Goal: Task Accomplishment & Management: Use online tool/utility

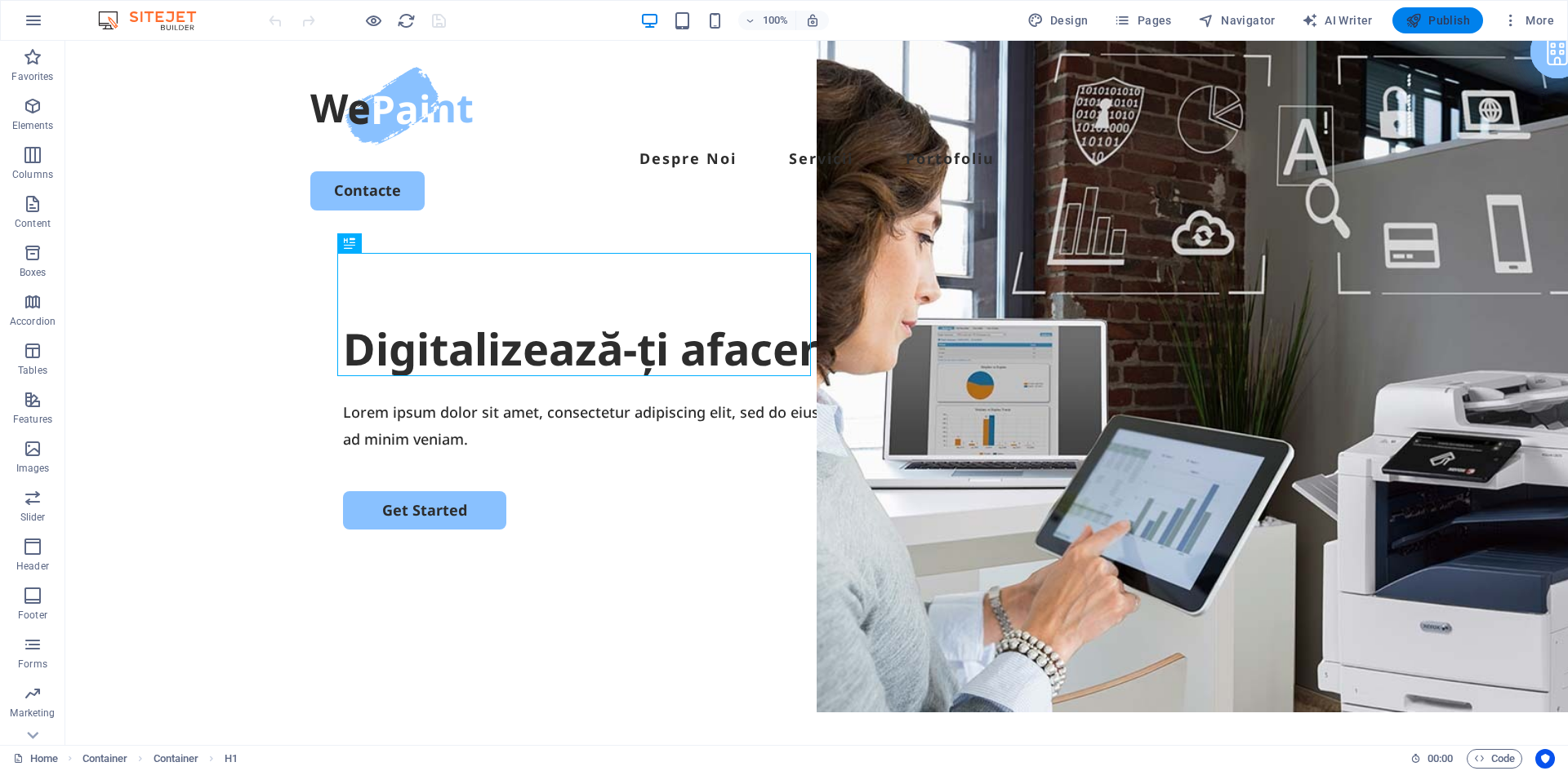
click at [1438, 14] on span "Publish" at bounding box center [1438, 21] width 65 height 16
click at [40, 20] on icon "button" at bounding box center [33, 21] width 20 height 20
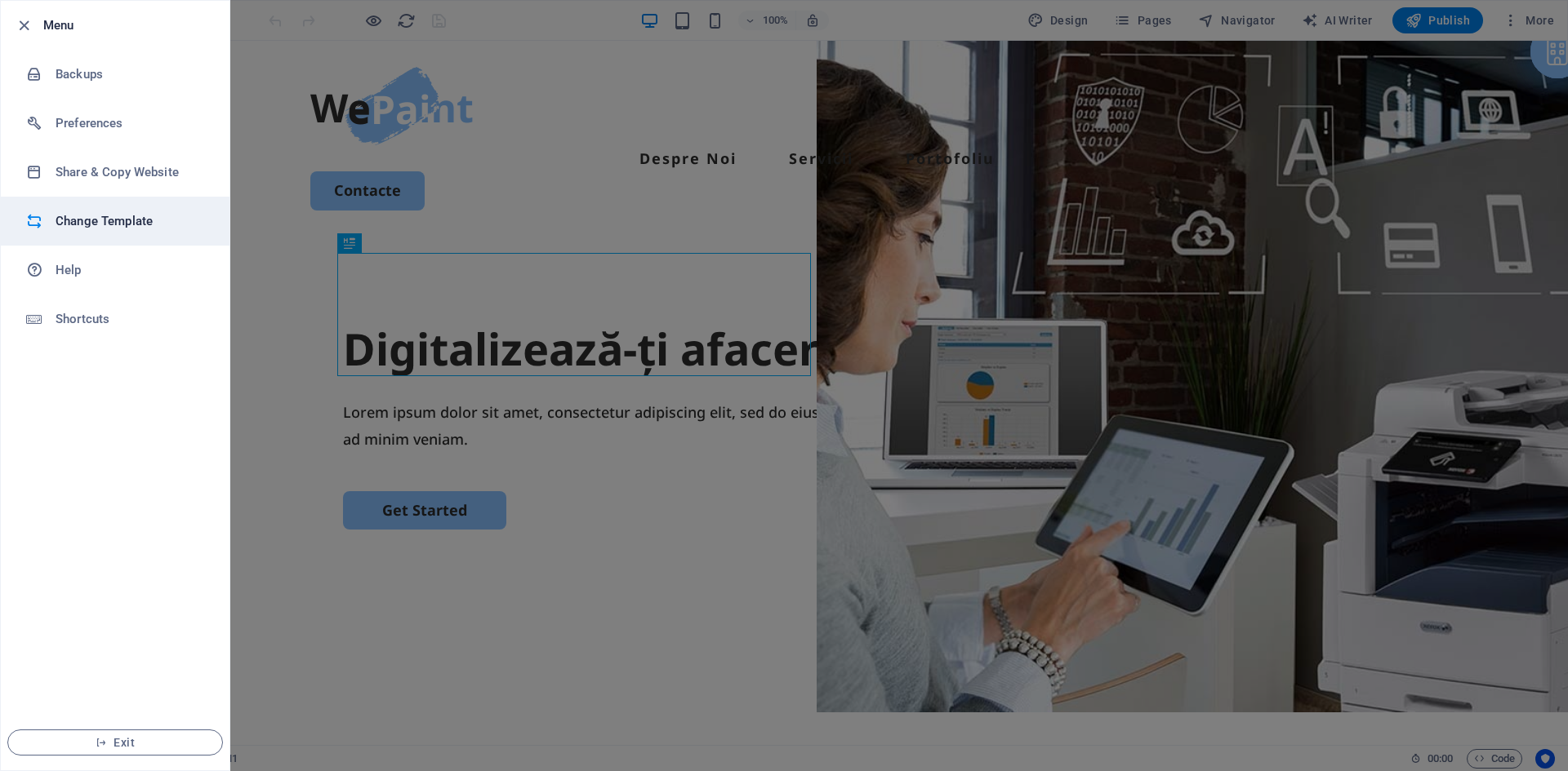
click at [82, 212] on h6 "Change Template" at bounding box center [131, 221] width 151 height 20
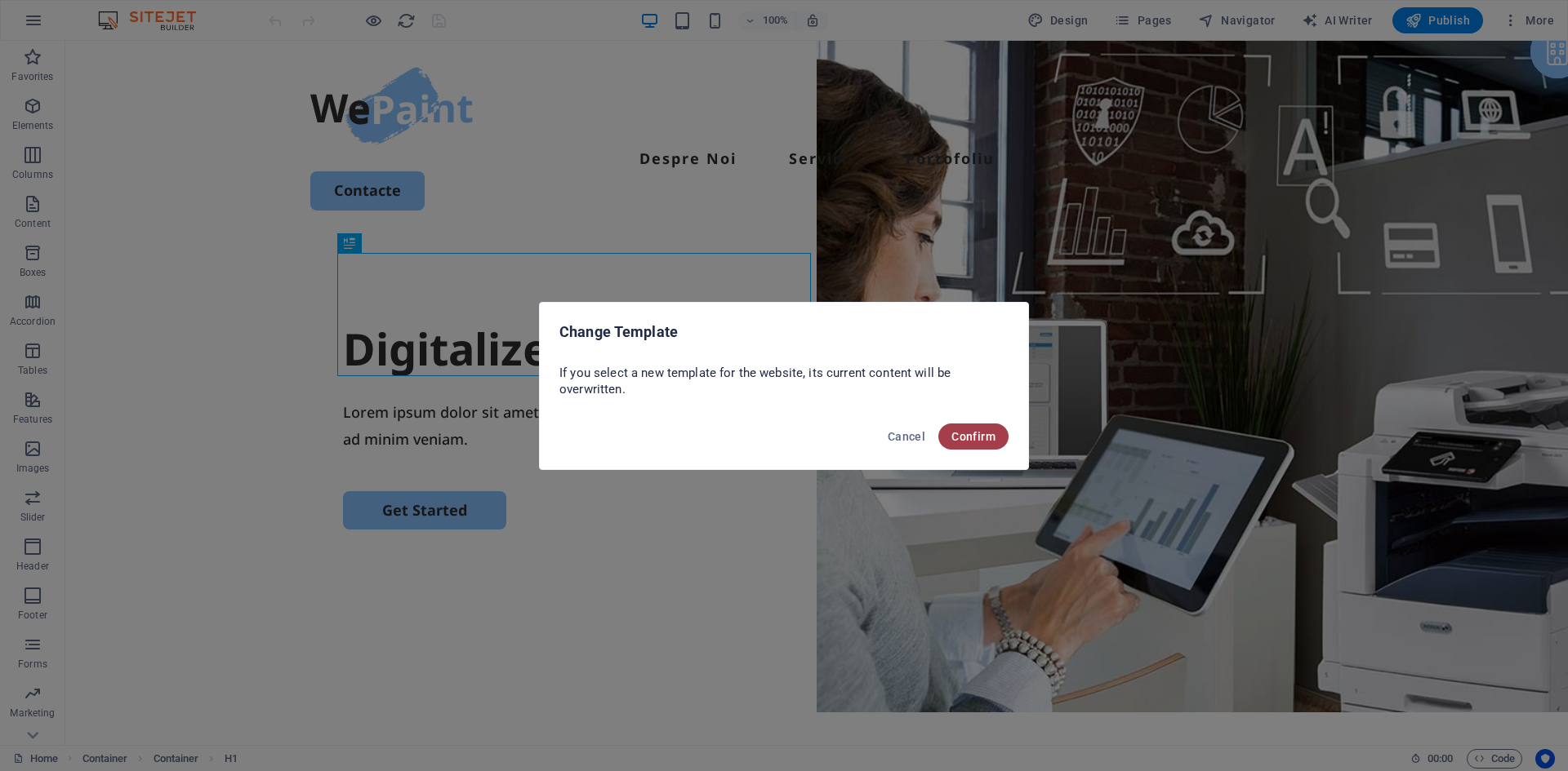
click at [984, 437] on span "Confirm" at bounding box center [973, 437] width 44 height 13
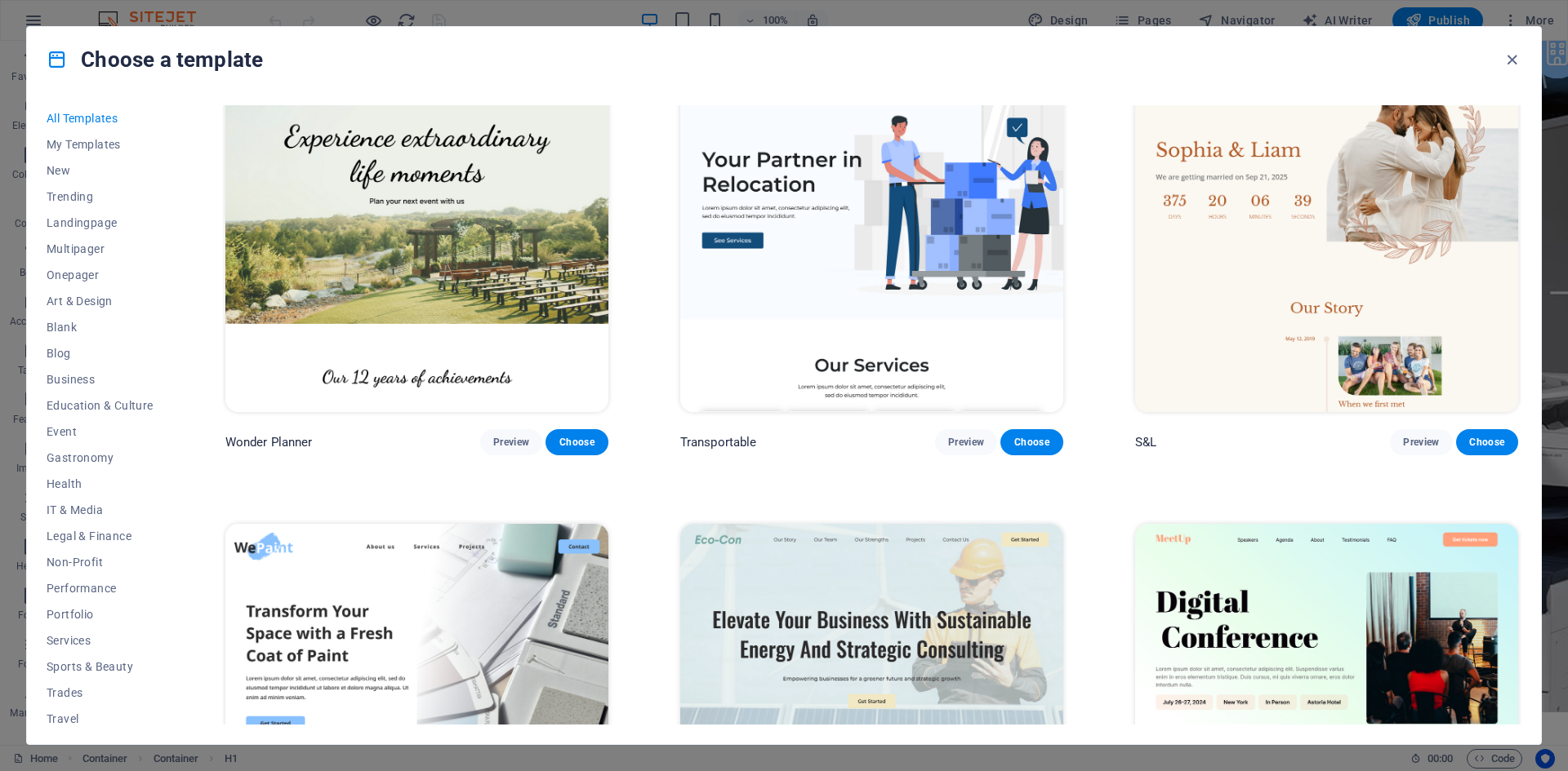
scroll to position [1224, 0]
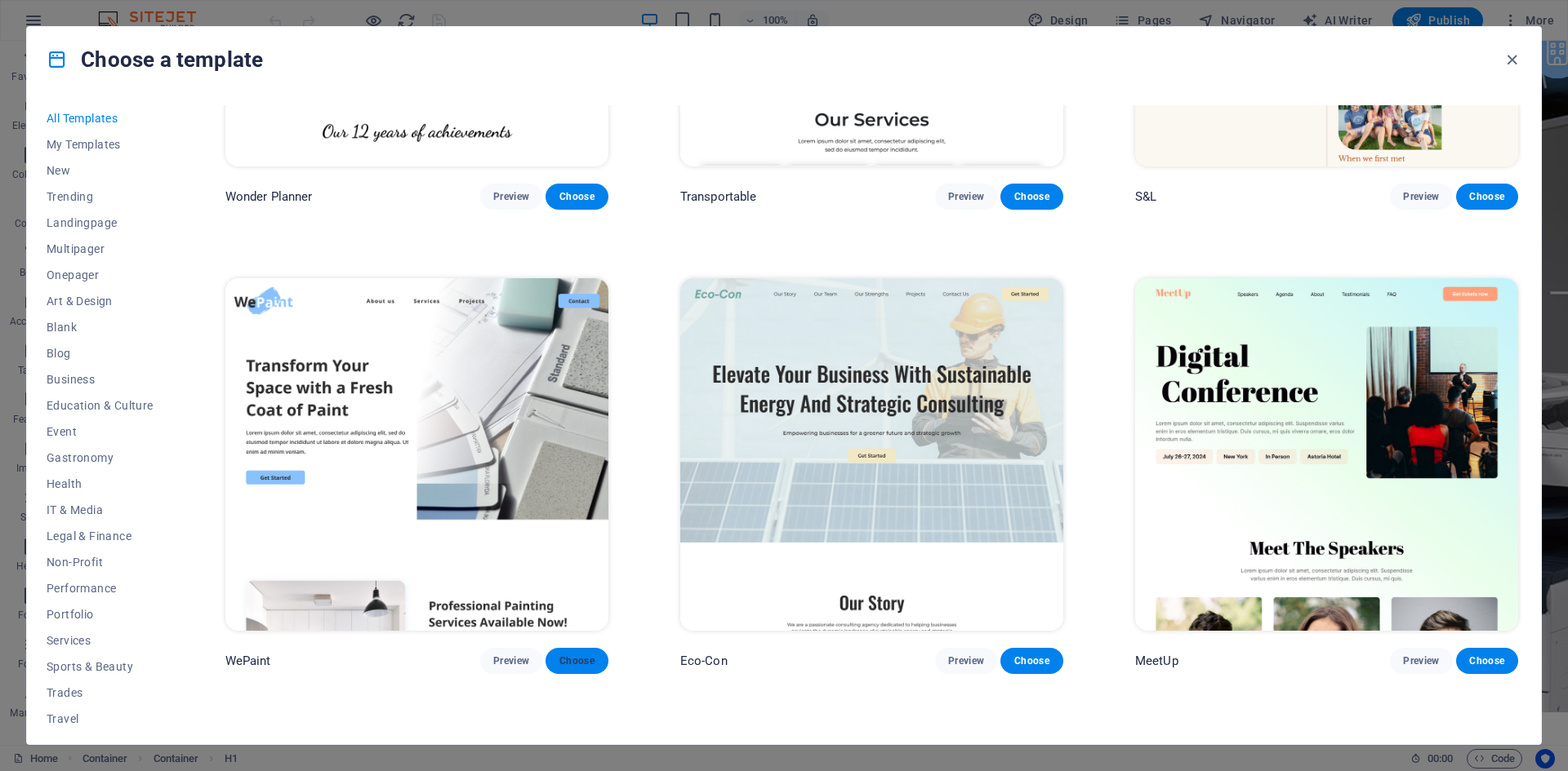
click at [567, 655] on span "Choose" at bounding box center [576, 660] width 36 height 13
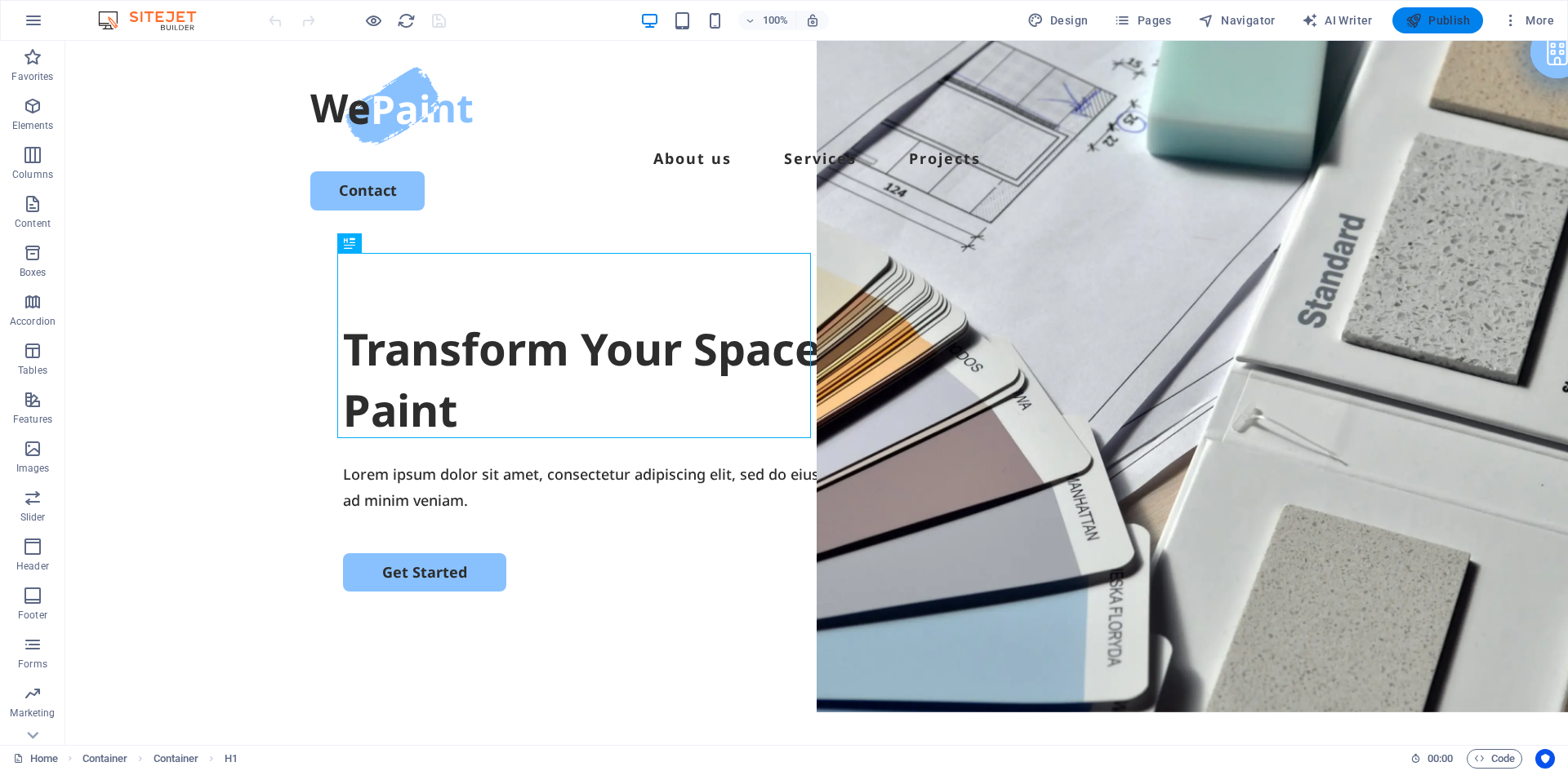
click at [1437, 15] on span "Publish" at bounding box center [1438, 21] width 65 height 16
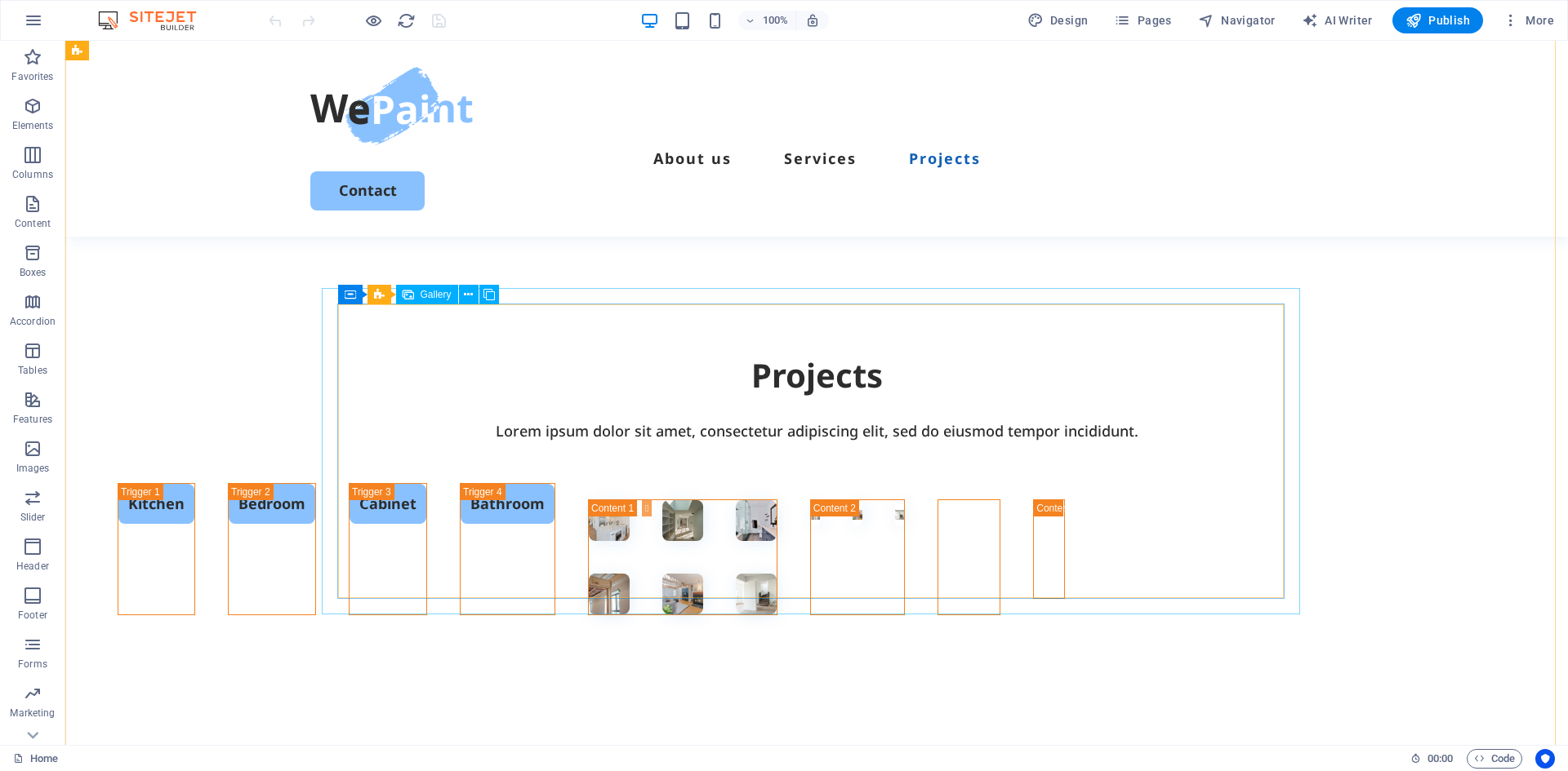
scroll to position [3057, 0]
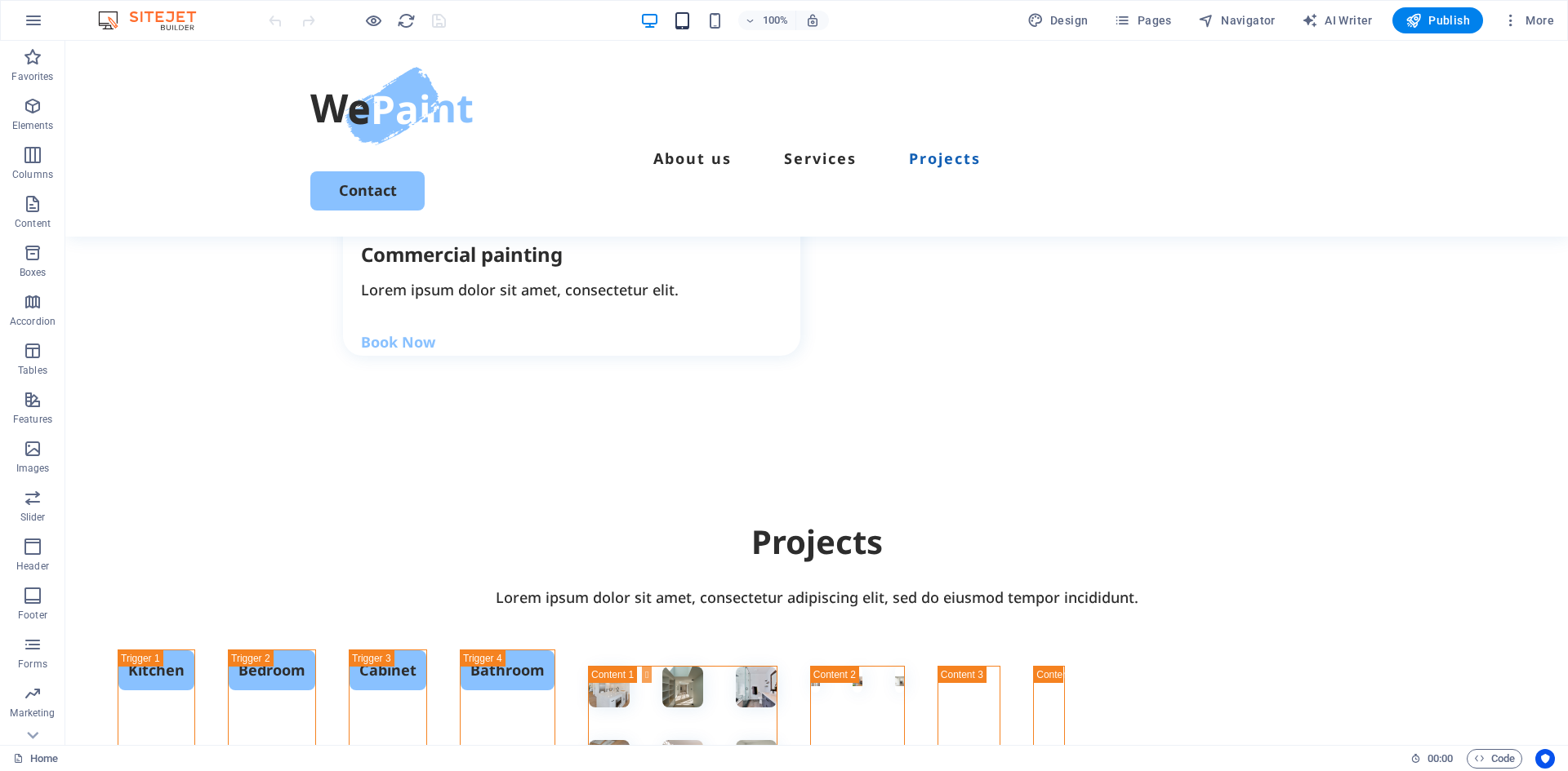
click at [693, 19] on div "100%" at bounding box center [735, 20] width 189 height 26
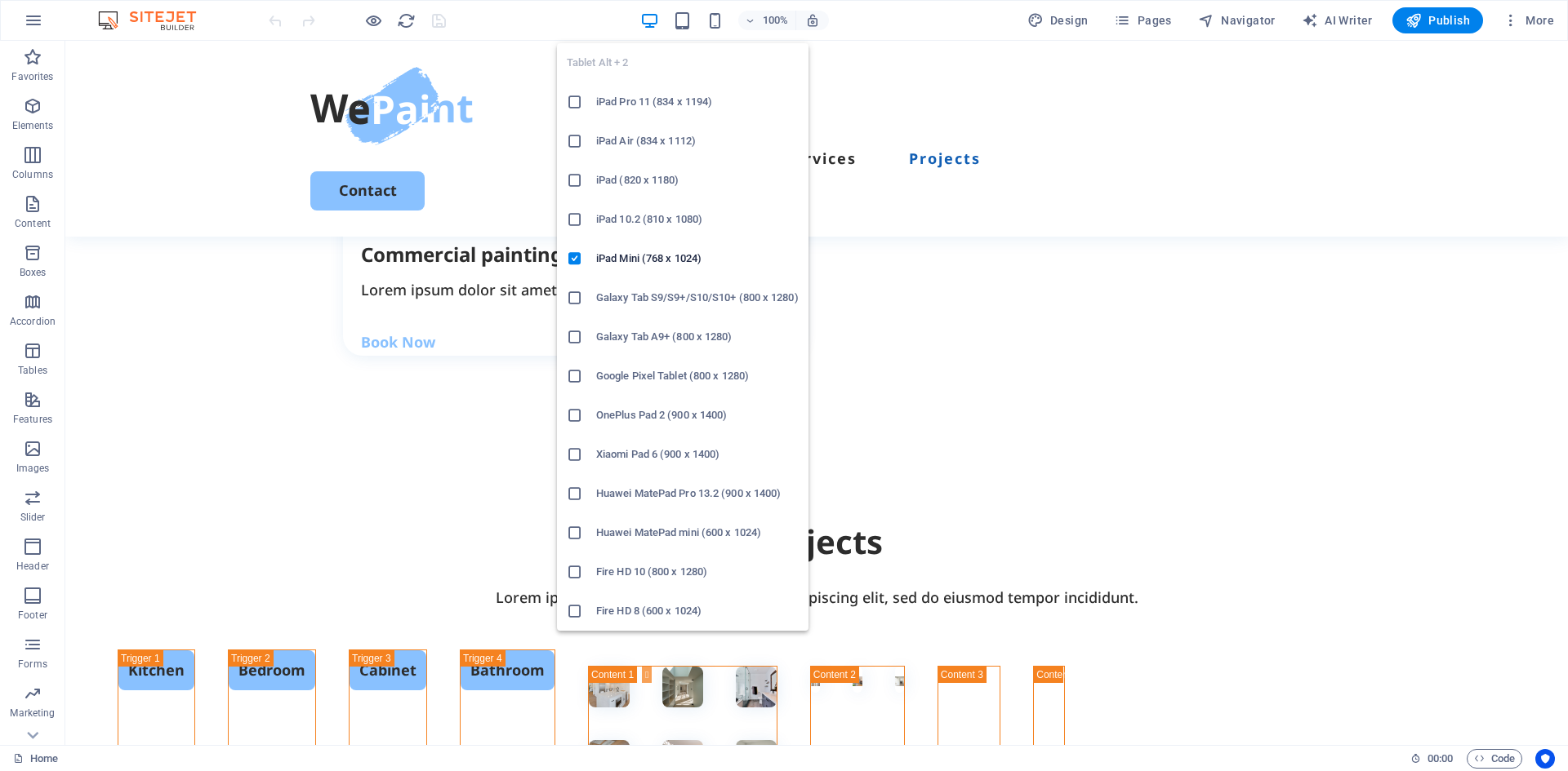
click at [620, 183] on h6 "iPad (820 x 1180)" at bounding box center [697, 181] width 202 height 20
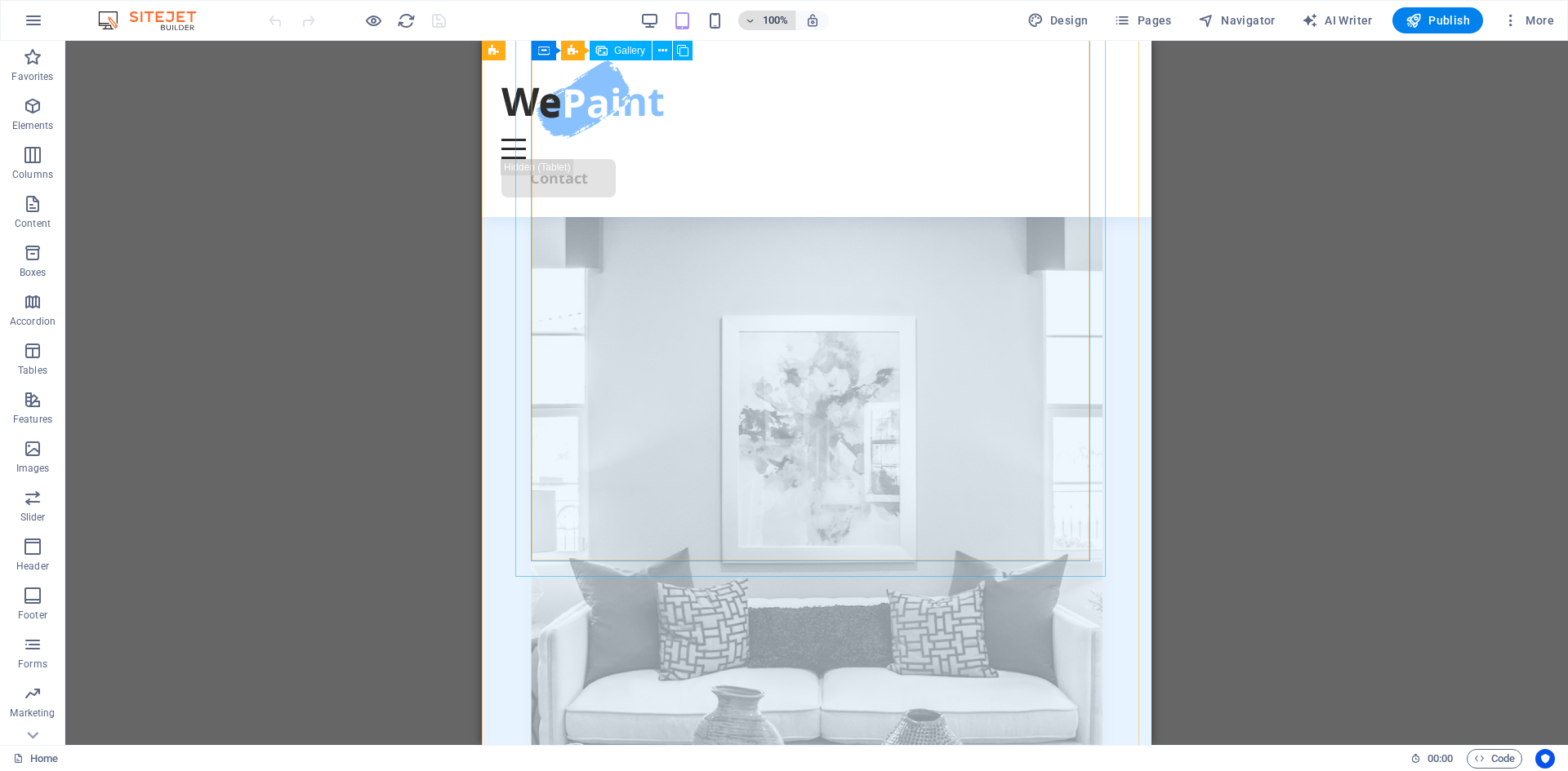
scroll to position [3791, 0]
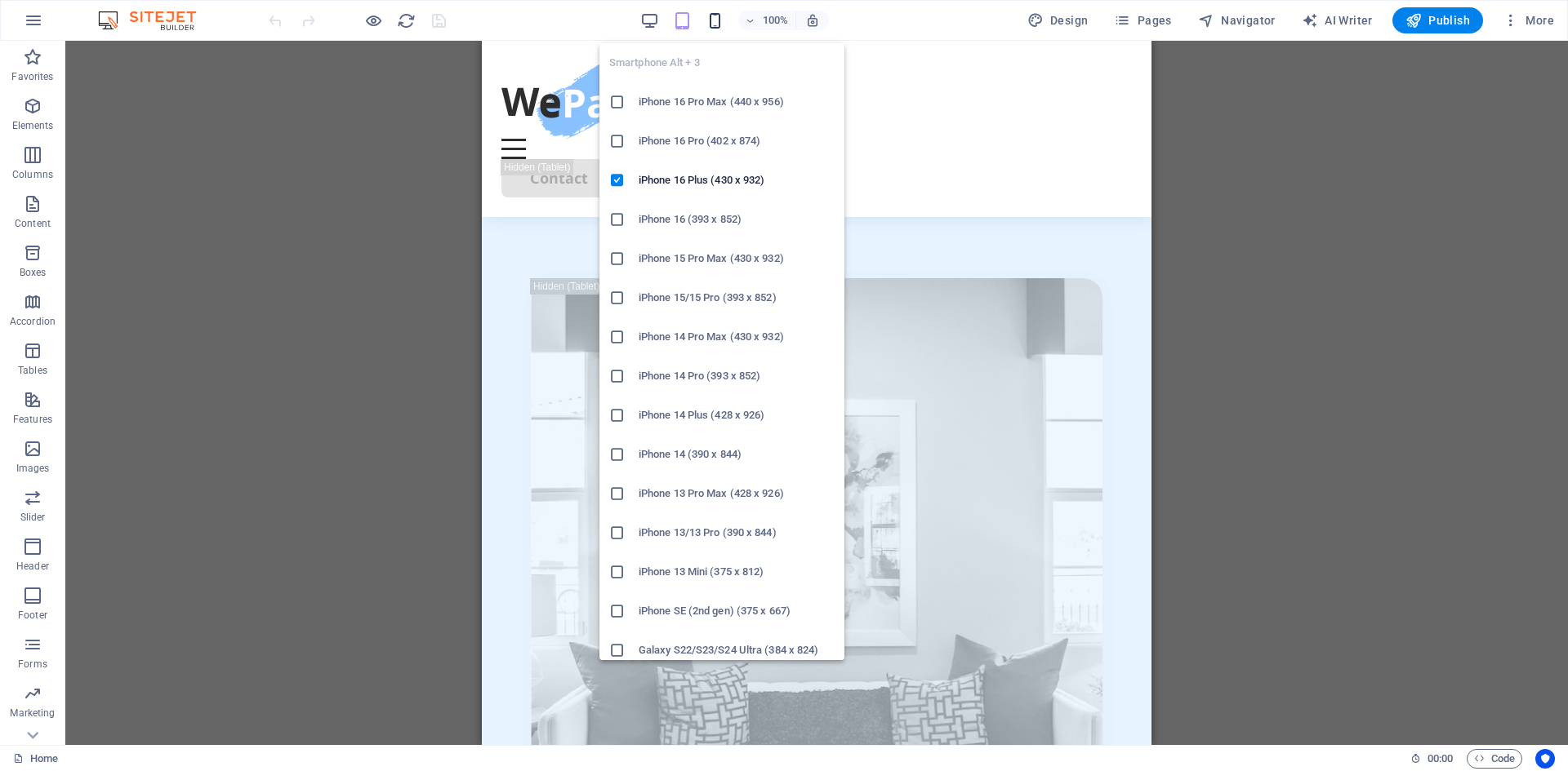
click at [715, 13] on icon "button" at bounding box center [715, 21] width 19 height 19
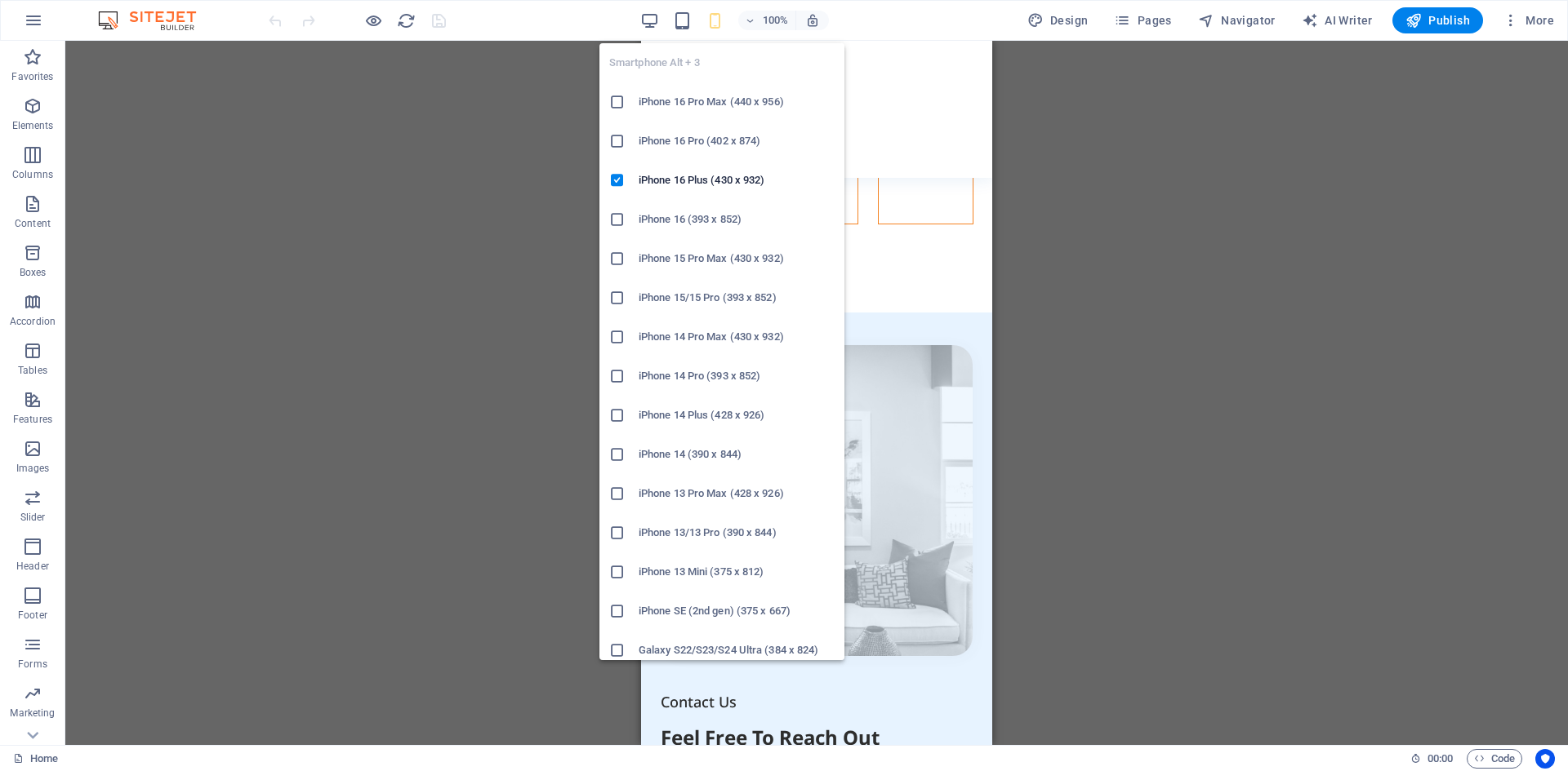
click at [694, 91] on li "iPhone 16 Pro Max (440 x 956)" at bounding box center [722, 102] width 245 height 40
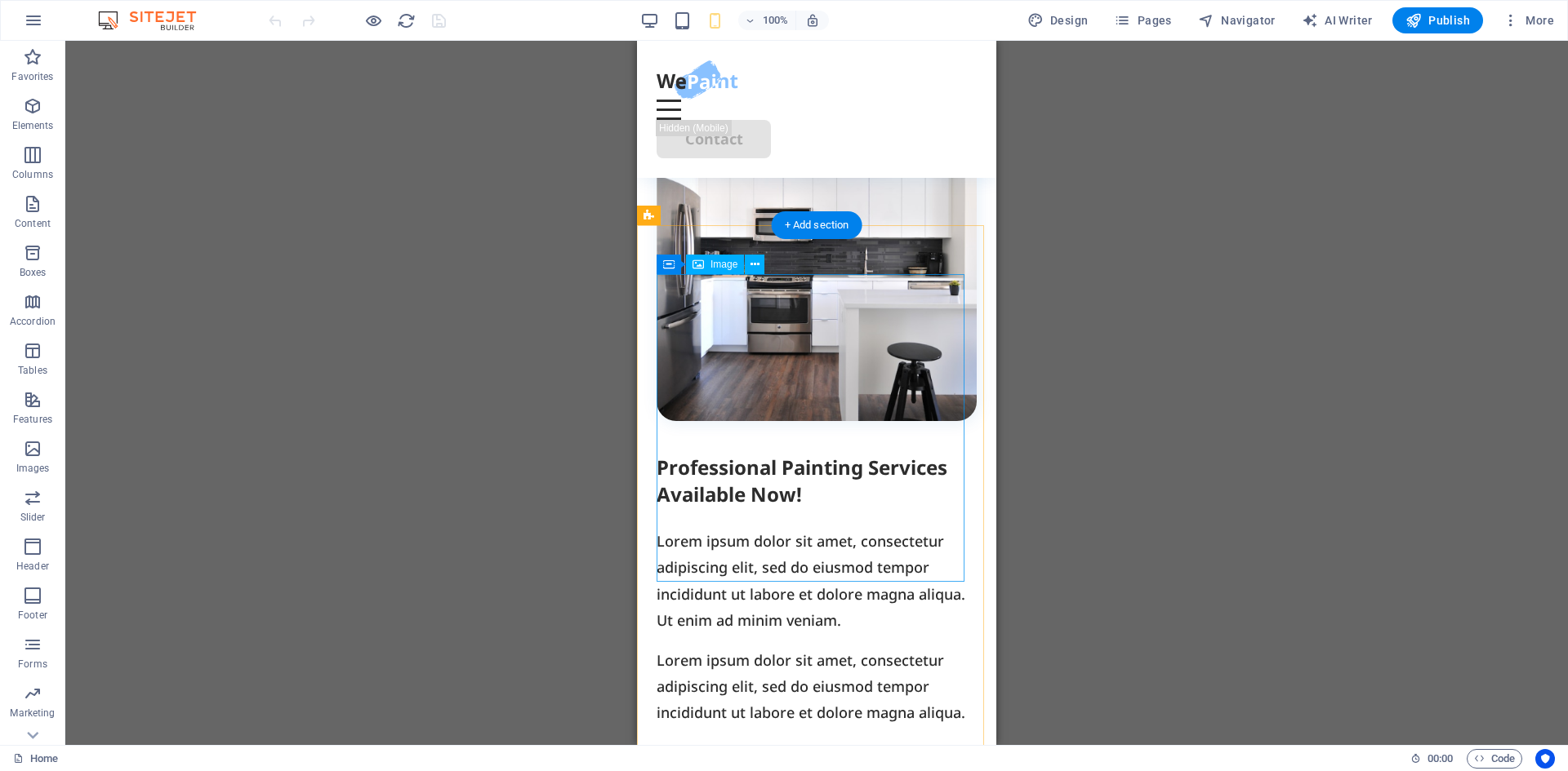
scroll to position [0, 0]
